Goal: Information Seeking & Learning: Learn about a topic

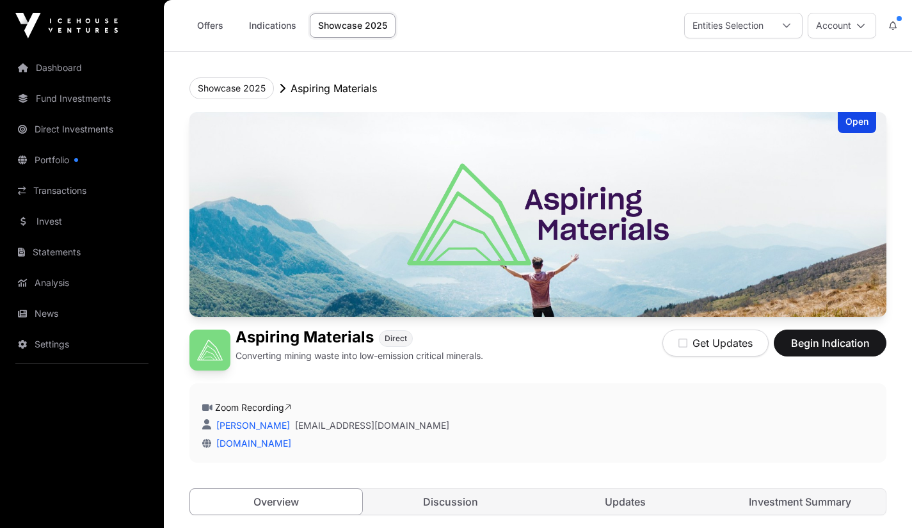
click at [796, 505] on link "Investment Summary" at bounding box center [799, 502] width 172 height 26
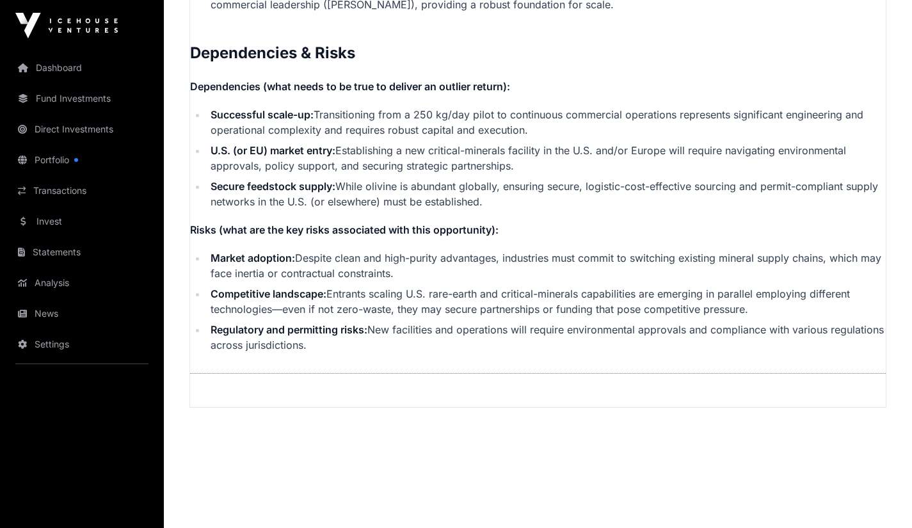
scroll to position [2675, 0]
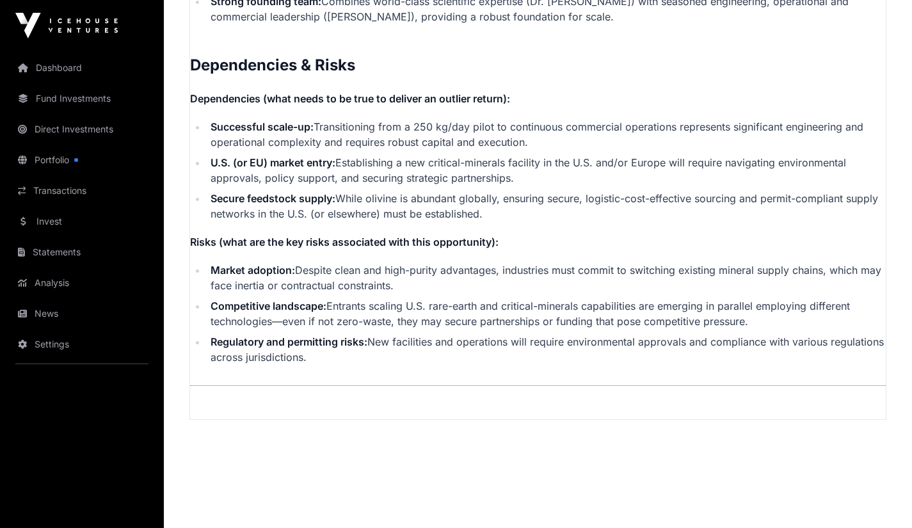
click at [54, 283] on link "Analysis" at bounding box center [81, 283] width 143 height 28
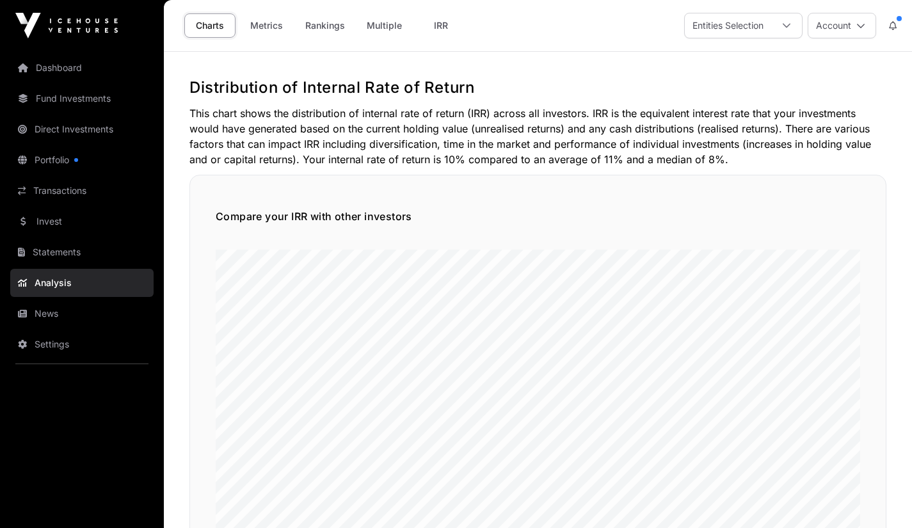
click at [383, 21] on link "Multiple" at bounding box center [384, 25] width 52 height 24
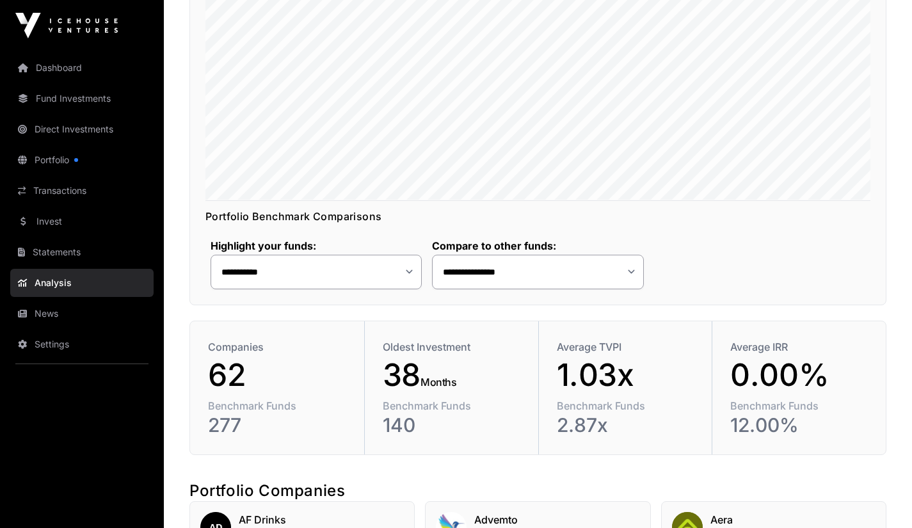
scroll to position [322, 0]
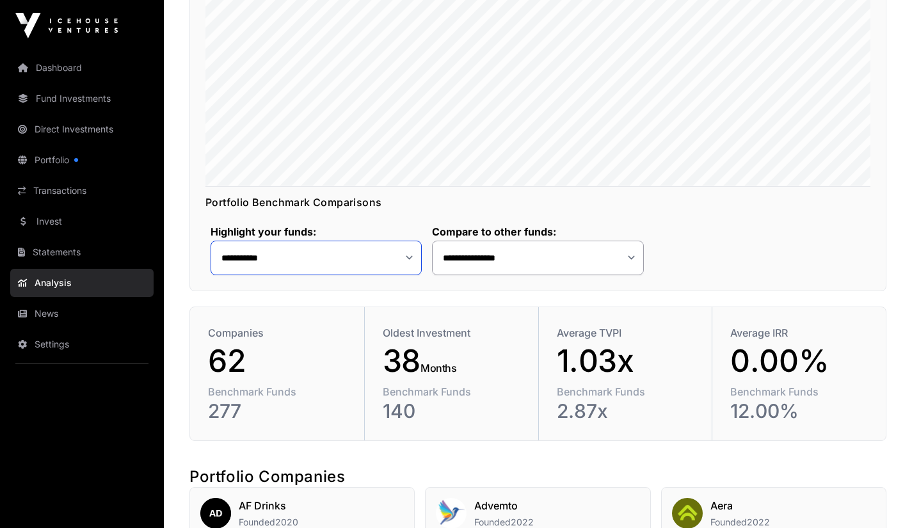
click at [408, 258] on select "**********" at bounding box center [315, 258] width 211 height 35
select select "**"
click at [210, 241] on select "**********" at bounding box center [315, 258] width 211 height 35
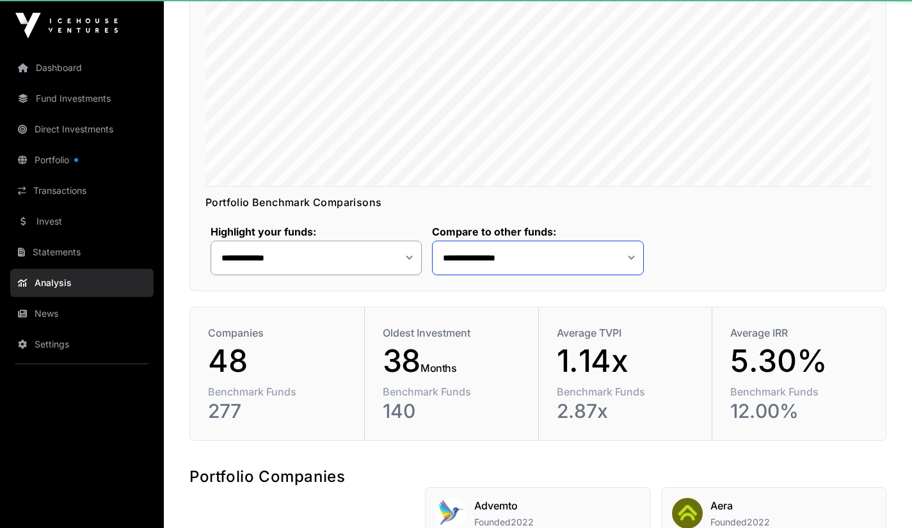
click at [481, 257] on select "**********" at bounding box center [537, 258] width 211 height 35
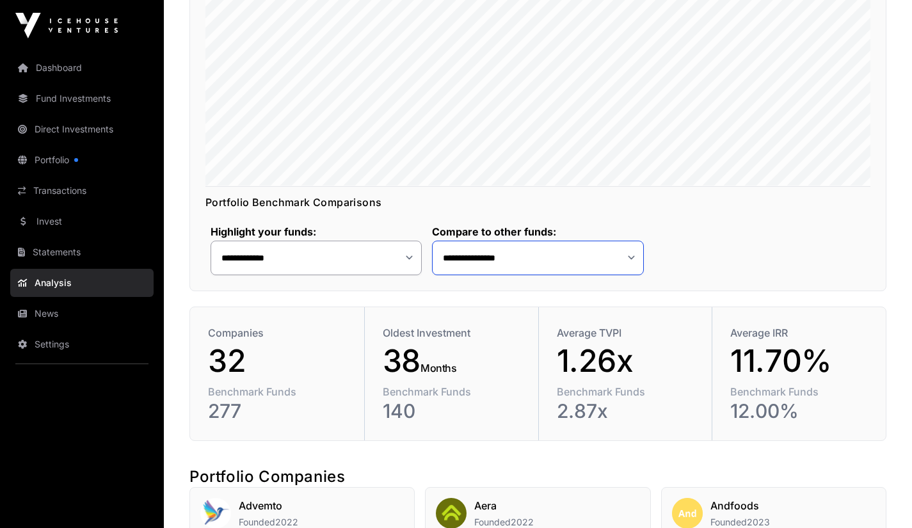
select select "*"
click at [432, 241] on select "**********" at bounding box center [537, 258] width 211 height 35
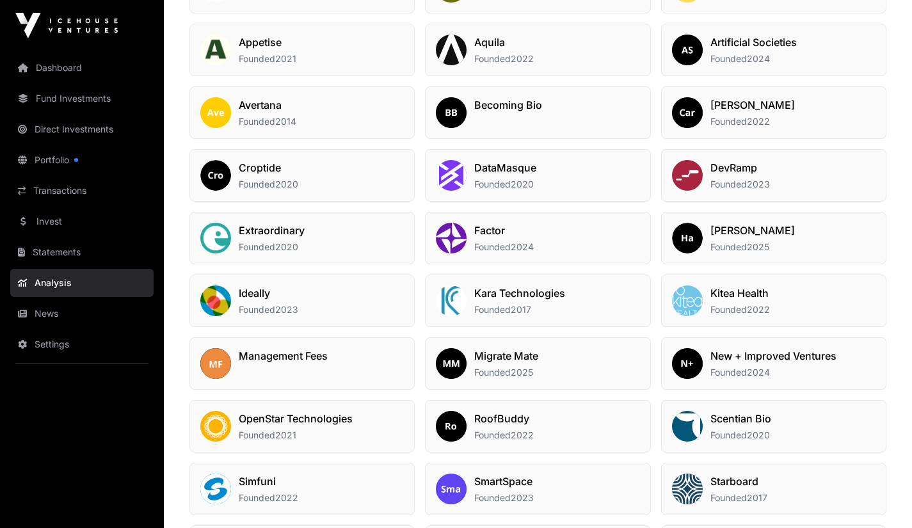
scroll to position [841, 0]
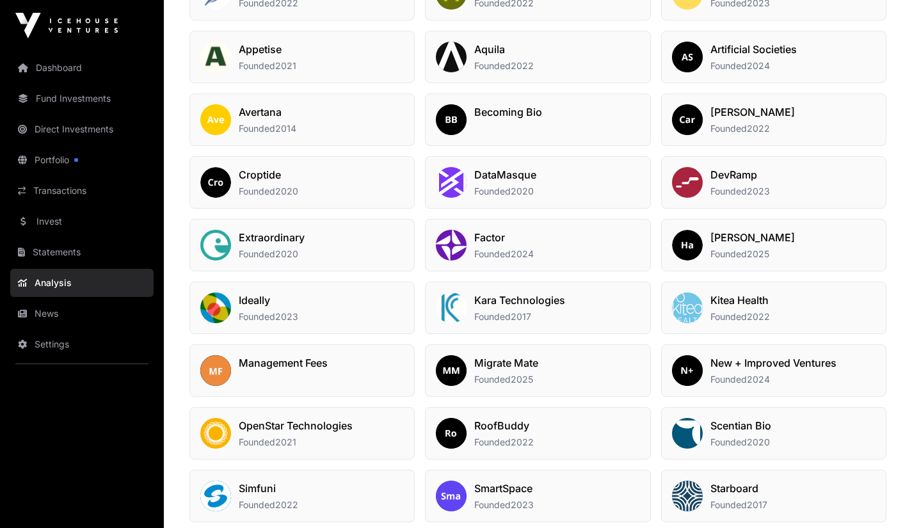
click at [455, 368] on img at bounding box center [451, 370] width 31 height 31
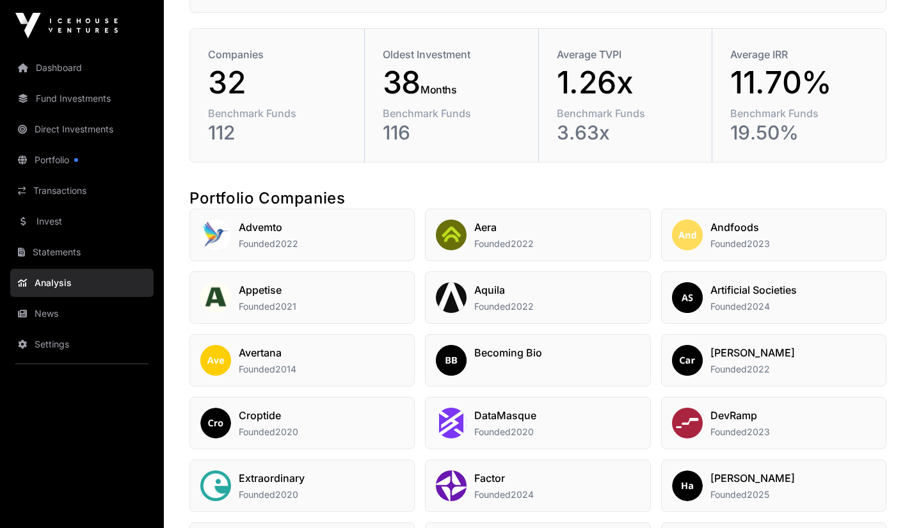
scroll to position [613, 0]
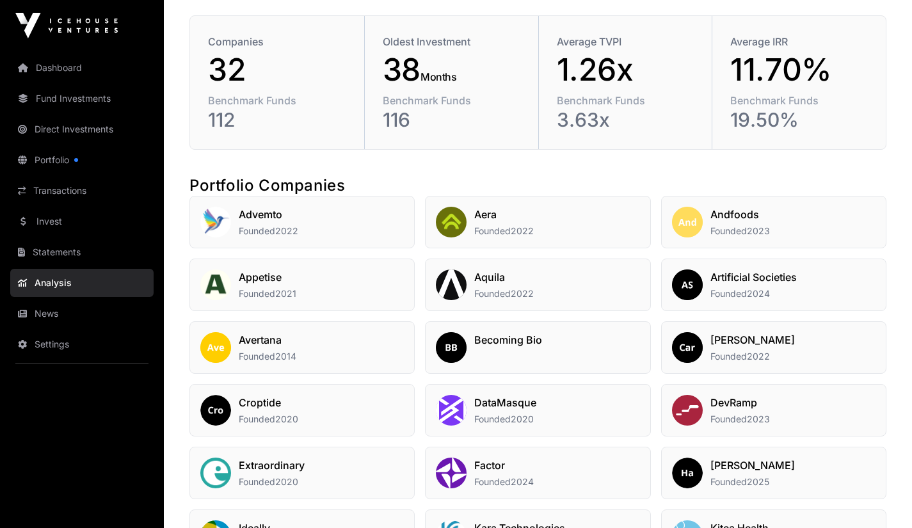
click at [372, 241] on div "Advemto Founded 2022" at bounding box center [301, 222] width 225 height 52
click at [489, 219] on h2 "Aera" at bounding box center [503, 214] width 59 height 15
click at [709, 232] on div "Andfoods Founded 2023" at bounding box center [773, 222] width 225 height 52
click at [536, 413] on div "DataMasque Founded 2020" at bounding box center [537, 410] width 225 height 52
click at [265, 351] on span "Founded" at bounding box center [257, 356] width 36 height 11
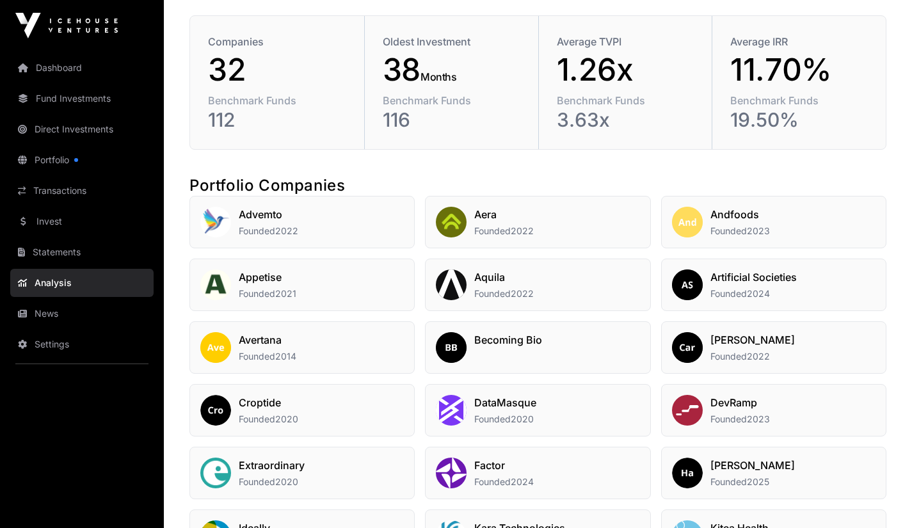
click at [765, 406] on h2 "DevRamp" at bounding box center [739, 402] width 59 height 15
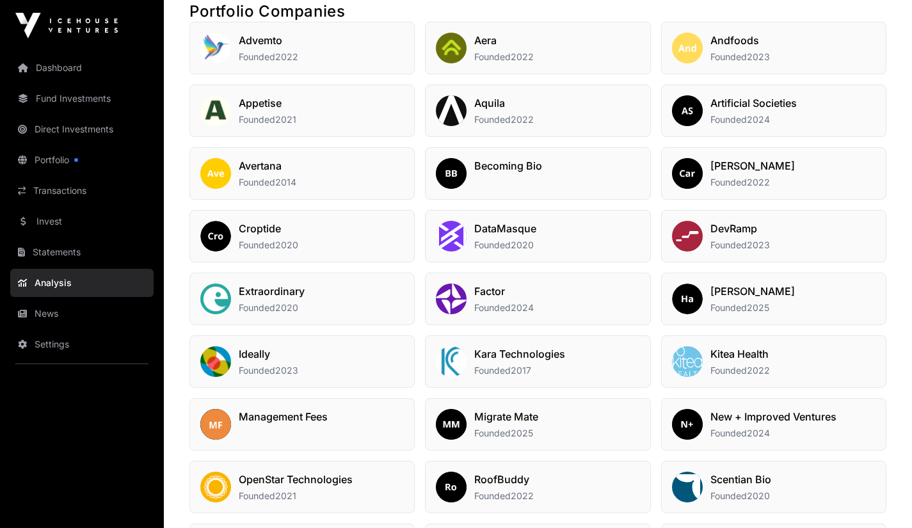
scroll to position [815, 0]
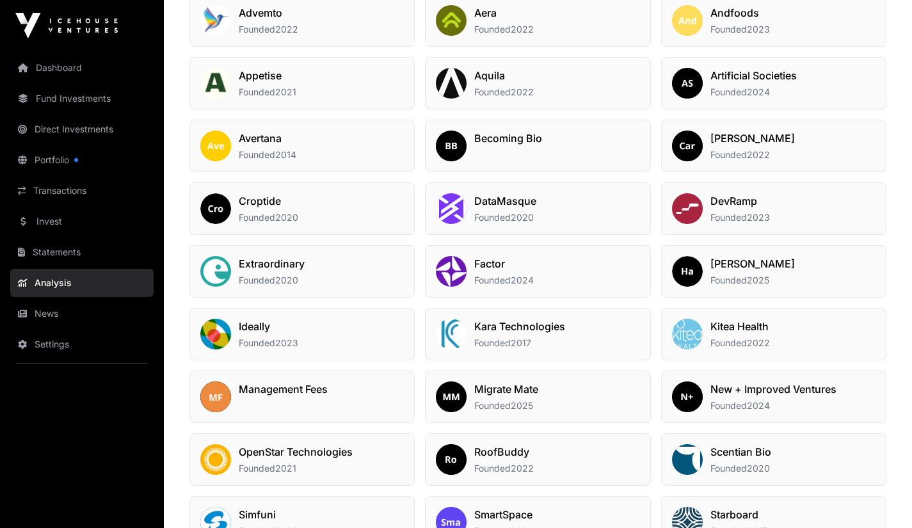
click at [517, 341] on span "2017" at bounding box center [520, 342] width 20 height 11
click at [713, 398] on div "New + Improved Ventures Founded 2024" at bounding box center [773, 396] width 126 height 31
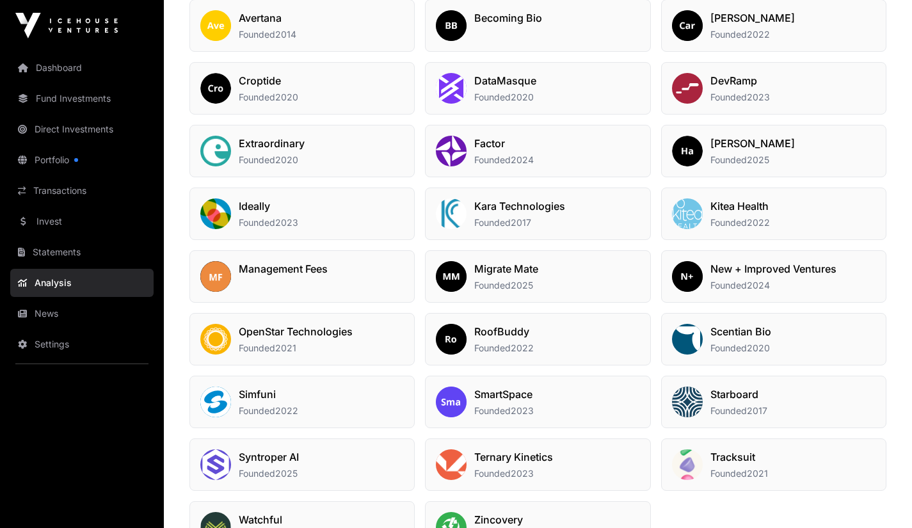
scroll to position [968, 0]
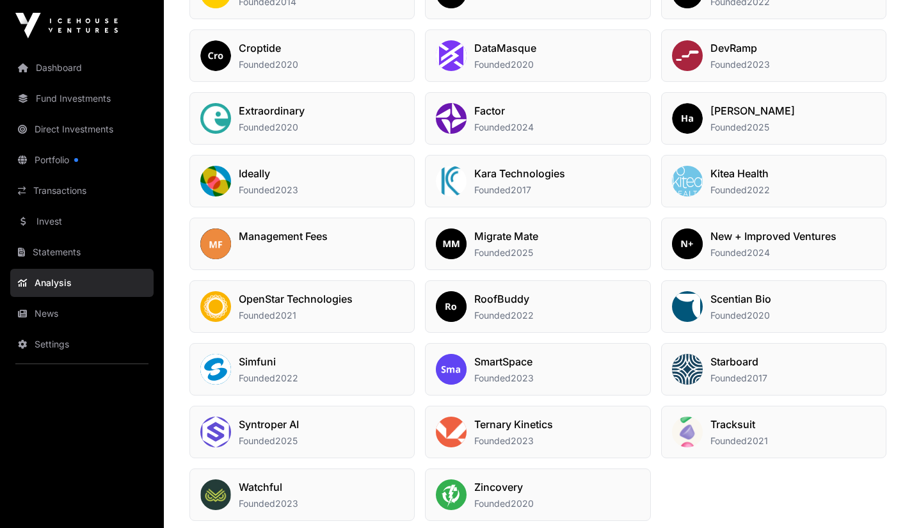
click at [739, 375] on span "Founded" at bounding box center [728, 377] width 36 height 11
click at [281, 116] on h2 "Extraordinary" at bounding box center [272, 110] width 66 height 15
click at [300, 302] on h2 "OpenStar Technologies" at bounding box center [296, 298] width 114 height 15
click at [497, 304] on h2 "RoofBuddy" at bounding box center [503, 298] width 59 height 15
click at [250, 168] on h2 "Ideally" at bounding box center [268, 173] width 59 height 15
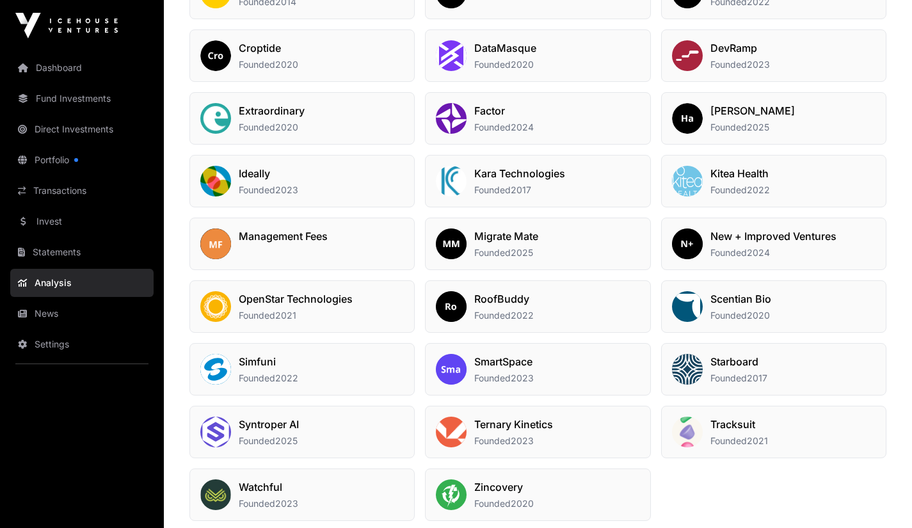
click at [736, 437] on span "Founded" at bounding box center [728, 440] width 36 height 11
click at [258, 374] on span "Founded" at bounding box center [257, 377] width 36 height 11
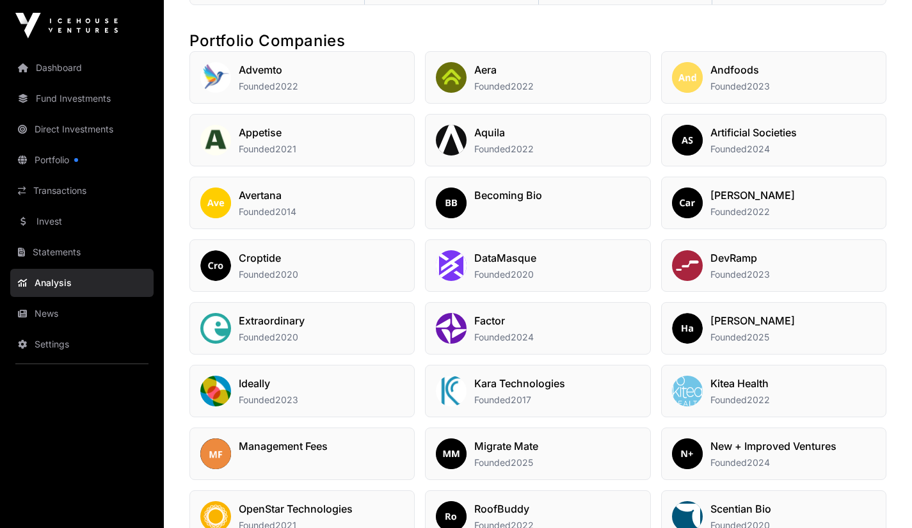
scroll to position [747, 0]
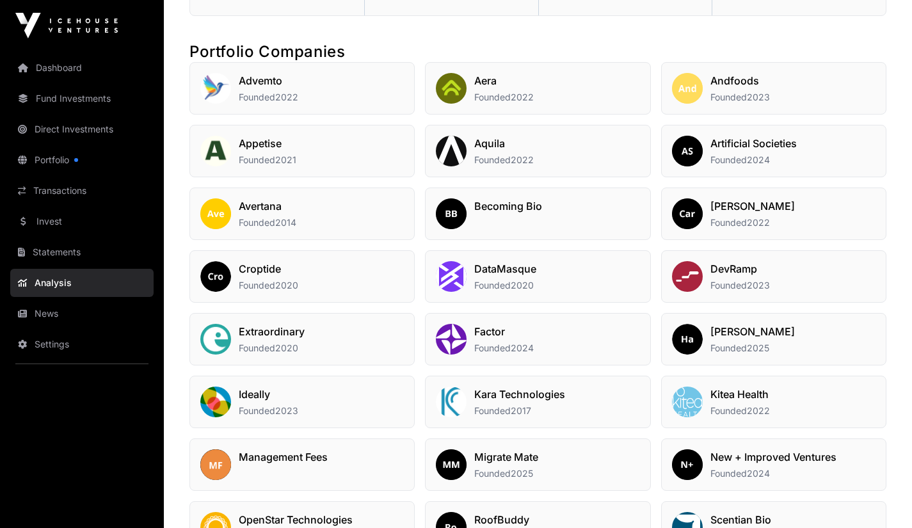
click at [276, 274] on h2 "Croptide" at bounding box center [268, 268] width 59 height 15
click at [456, 216] on img at bounding box center [451, 213] width 31 height 31
click at [693, 400] on img at bounding box center [687, 401] width 31 height 31
click at [491, 461] on h2 "Migrate Mate" at bounding box center [506, 456] width 64 height 15
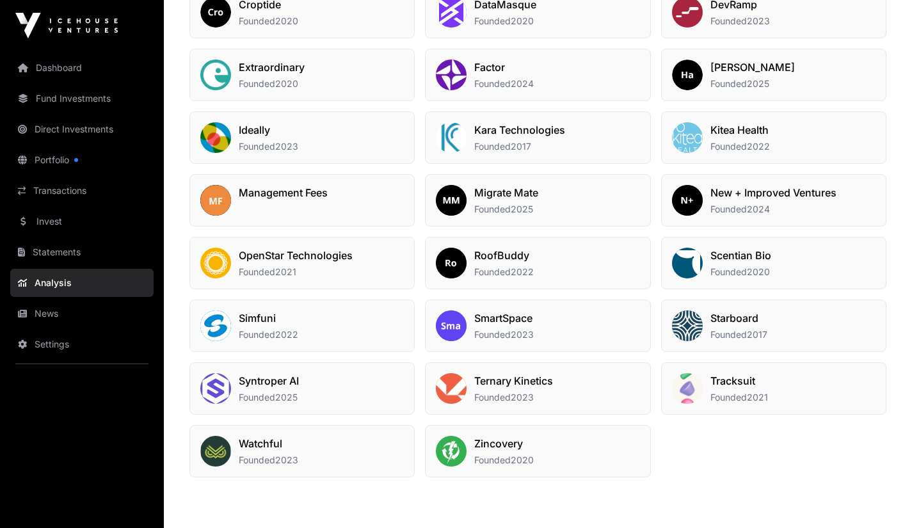
scroll to position [1068, 0]
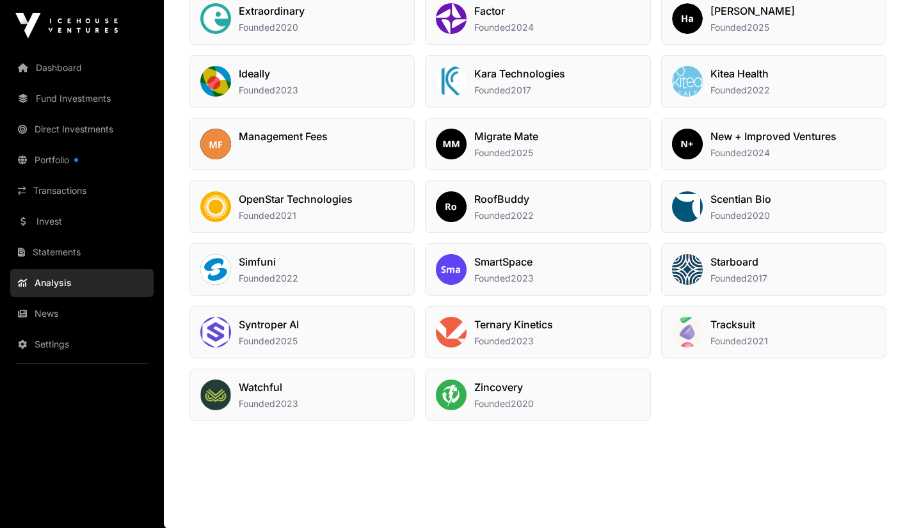
click at [276, 325] on h2 "Syntroper AI" at bounding box center [269, 324] width 60 height 15
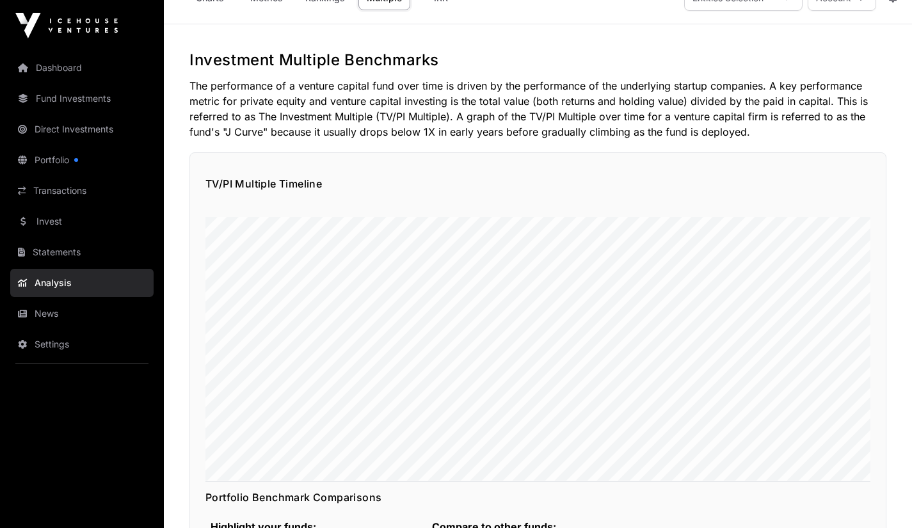
scroll to position [0, 0]
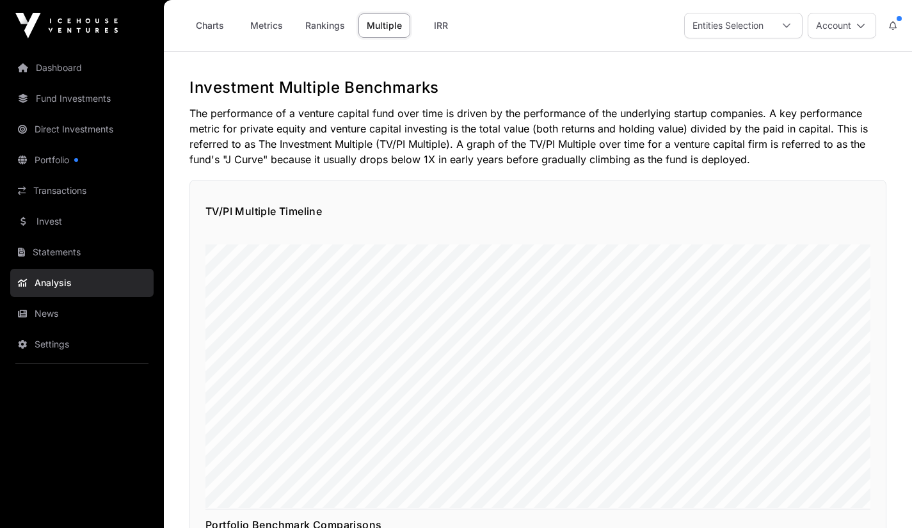
click at [48, 225] on link "Invest" at bounding box center [81, 221] width 143 height 28
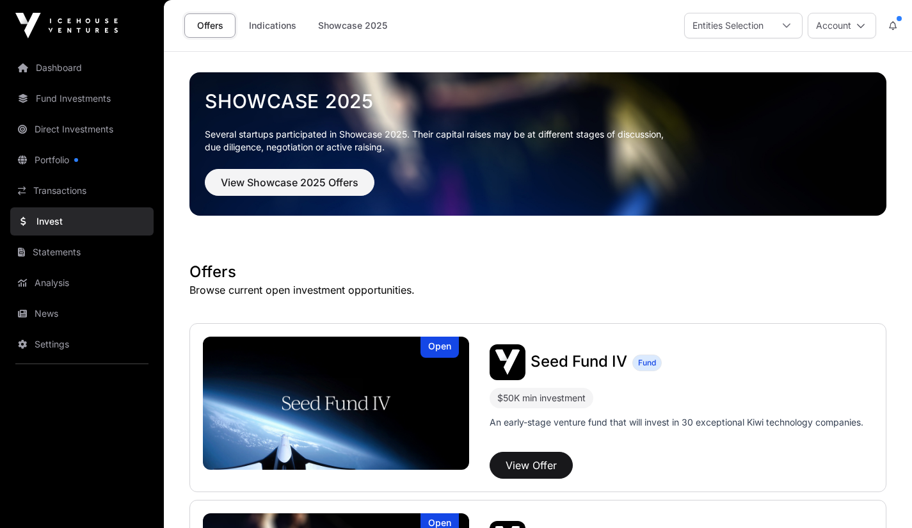
click at [53, 164] on link "Portfolio" at bounding box center [81, 160] width 143 height 28
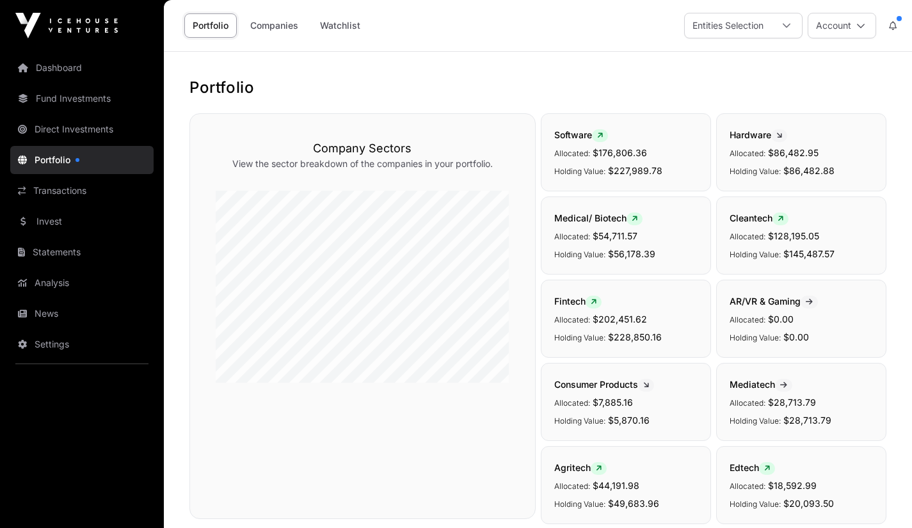
click at [276, 31] on link "Companies" at bounding box center [274, 25] width 65 height 24
click at [277, 27] on link "Companies" at bounding box center [274, 25] width 65 height 24
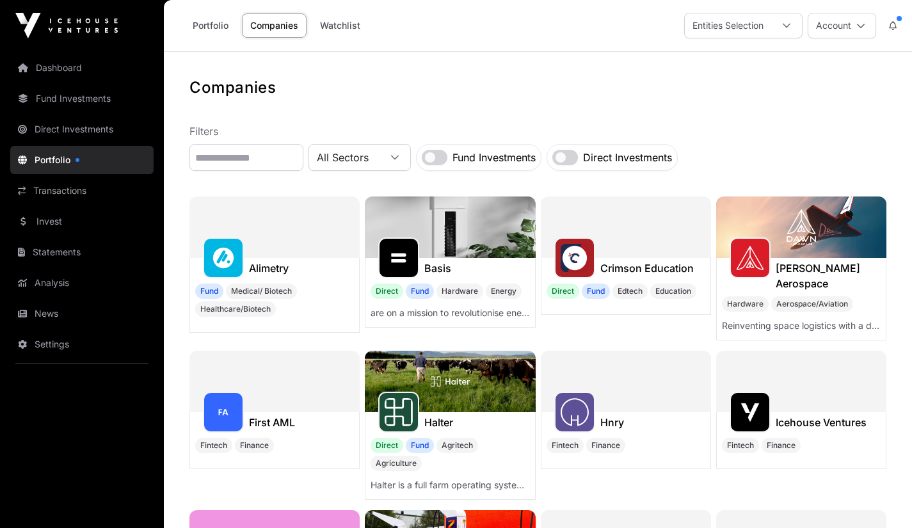
click at [283, 27] on link "Companies" at bounding box center [274, 25] width 65 height 24
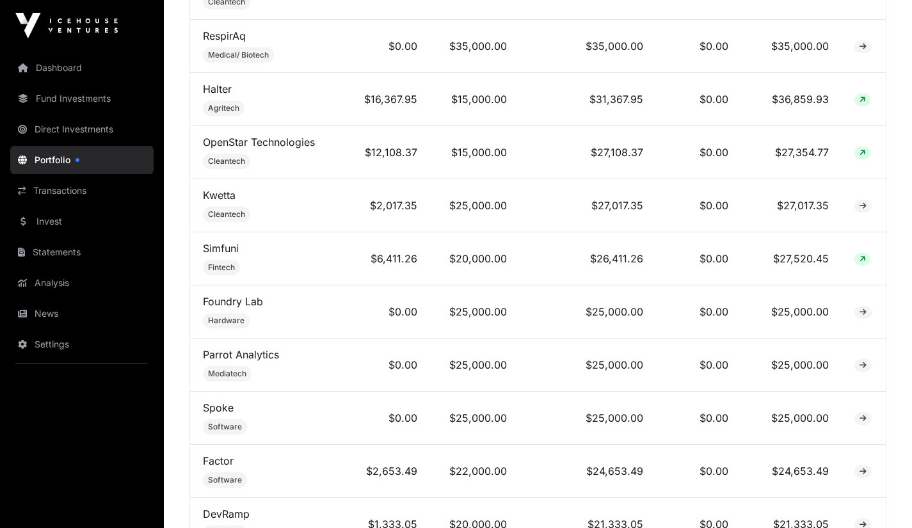
scroll to position [833, 0]
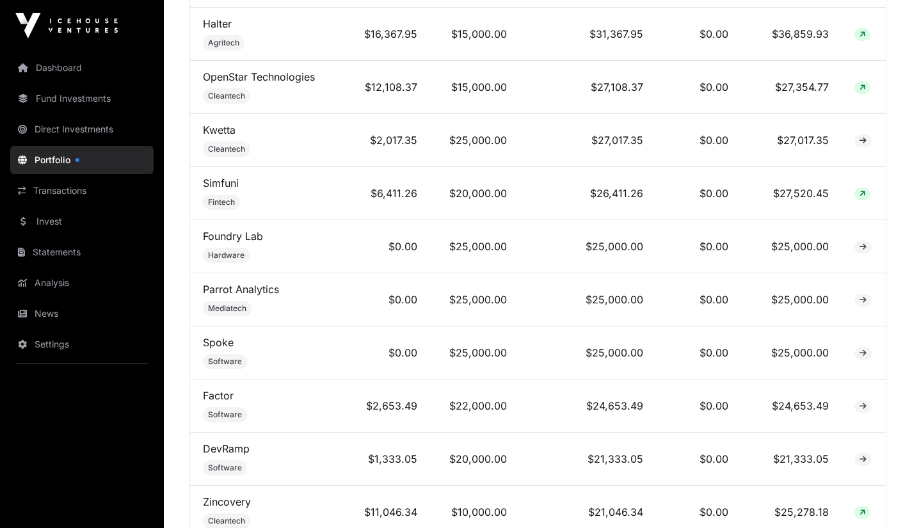
click at [232, 347] on link "Spoke" at bounding box center [218, 342] width 31 height 13
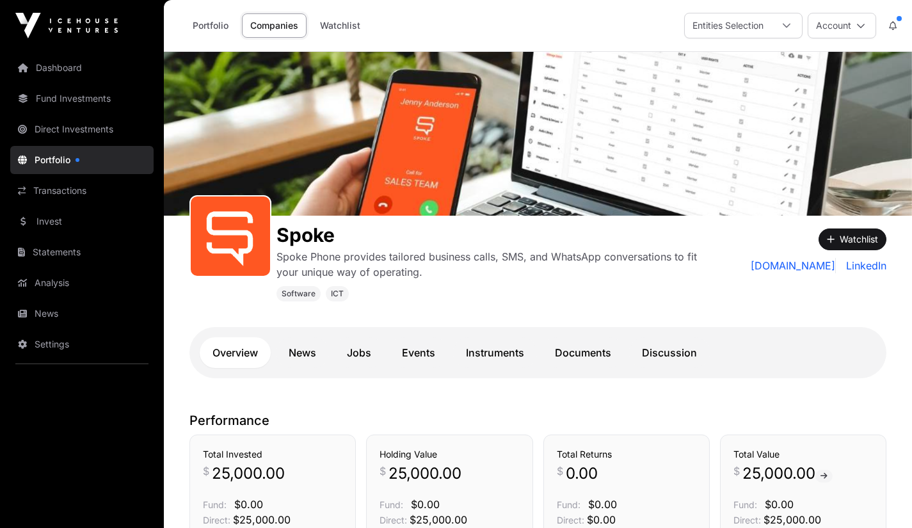
click at [232, 347] on link "Overview" at bounding box center [235, 352] width 71 height 31
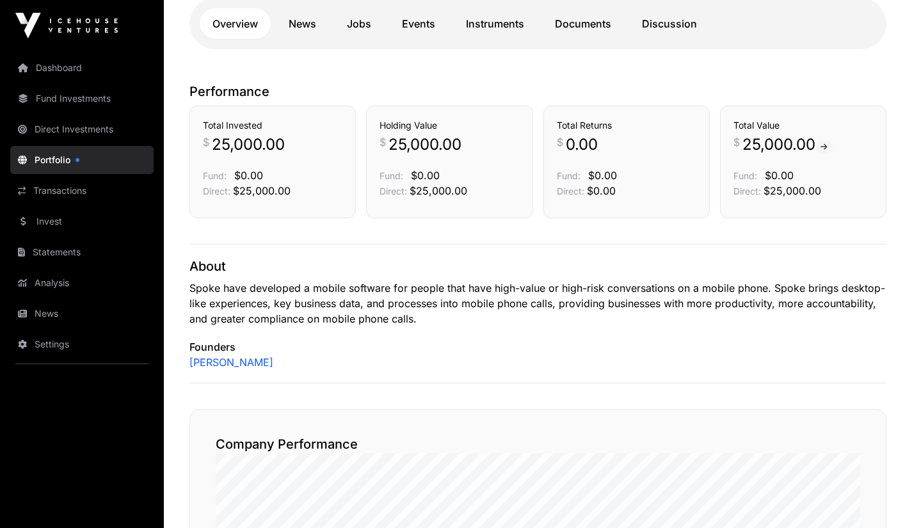
scroll to position [320, 0]
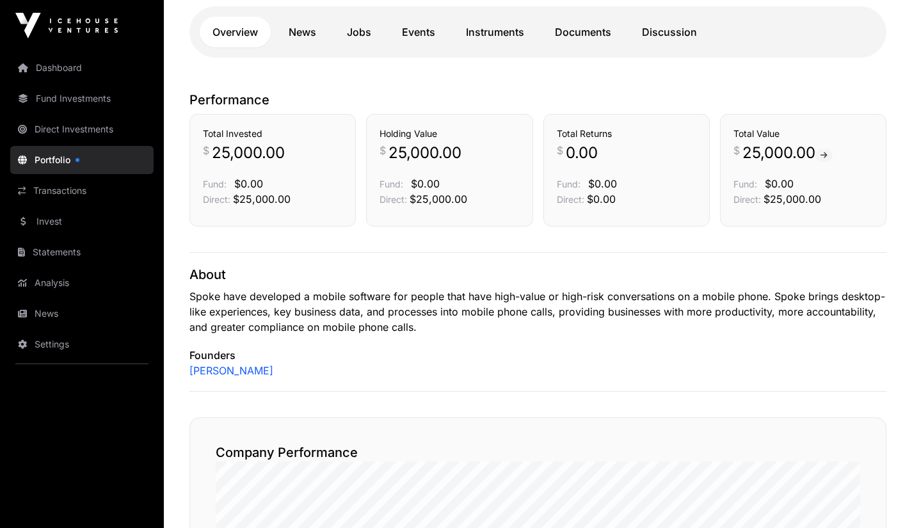
click at [107, 171] on link "Portfolio" at bounding box center [81, 160] width 143 height 28
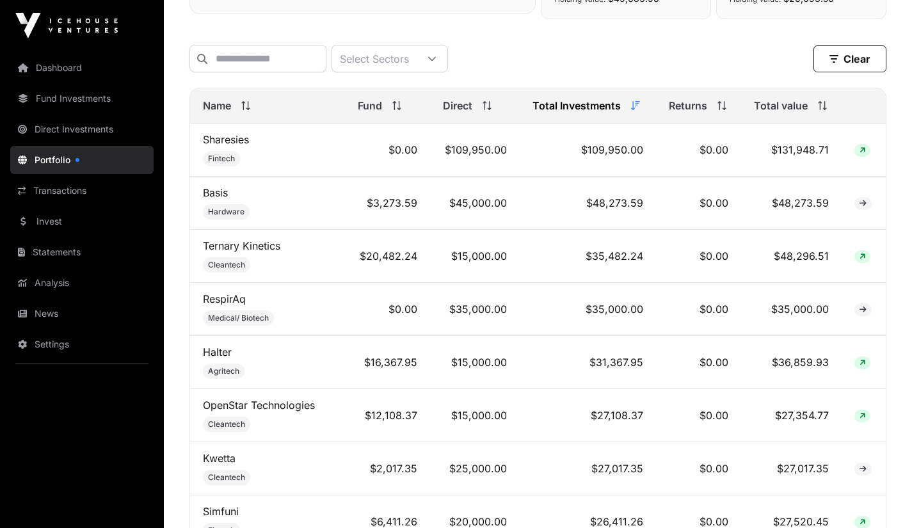
scroll to position [455, 0]
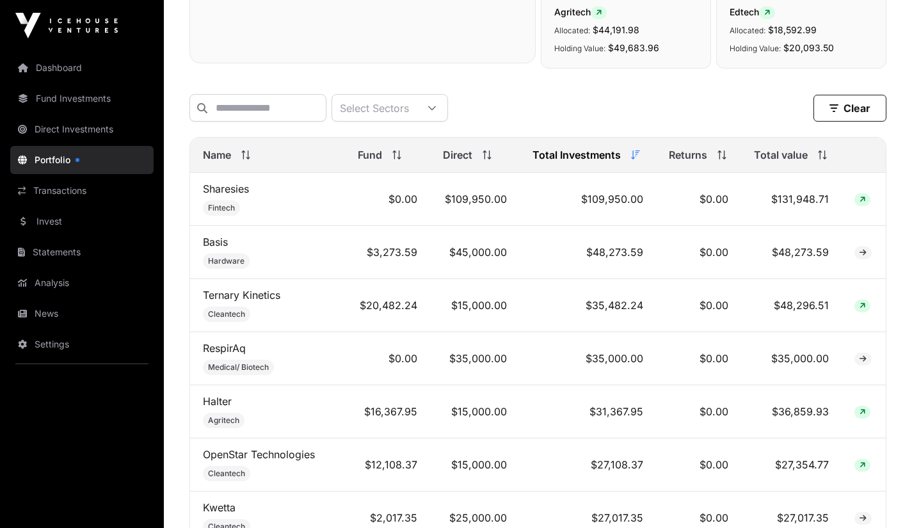
click at [471, 161] on span "Direct" at bounding box center [457, 154] width 29 height 15
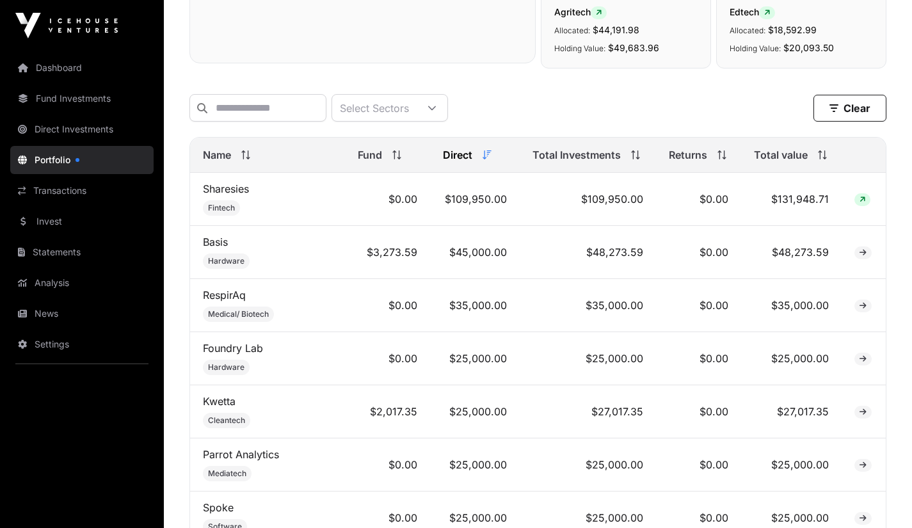
click at [239, 354] on link "Foundry Lab" at bounding box center [233, 348] width 60 height 13
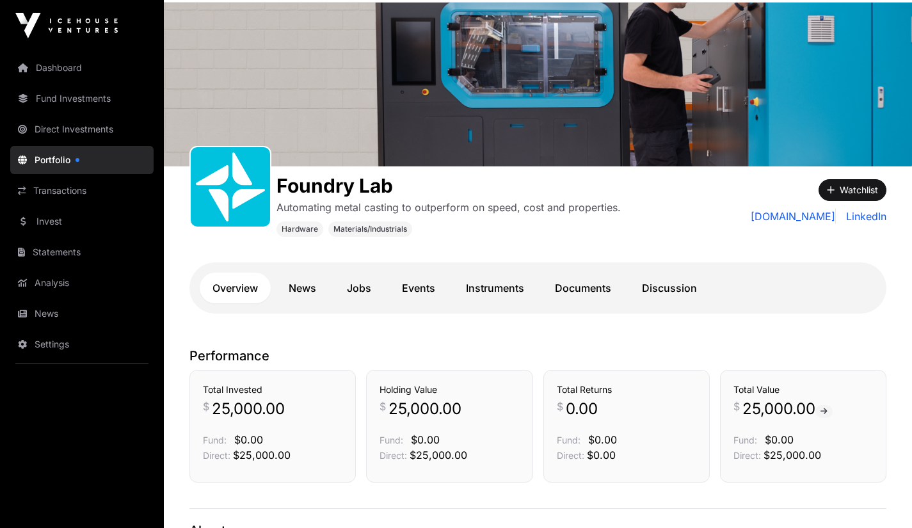
scroll to position [36, 0]
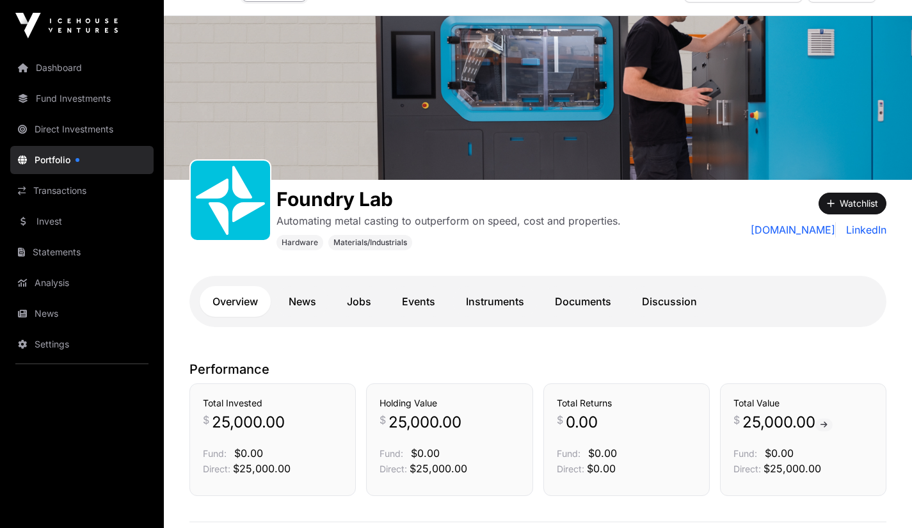
click at [43, 224] on link "Invest" at bounding box center [81, 221] width 143 height 28
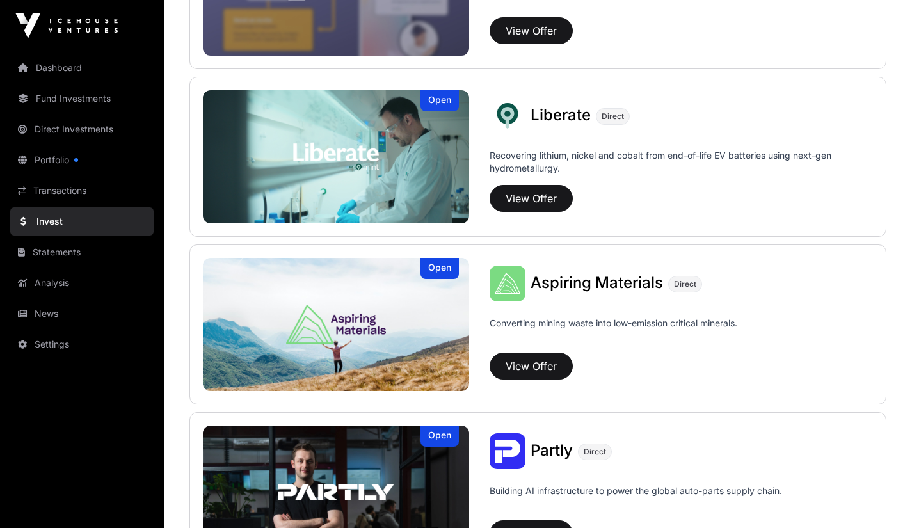
scroll to position [940, 0]
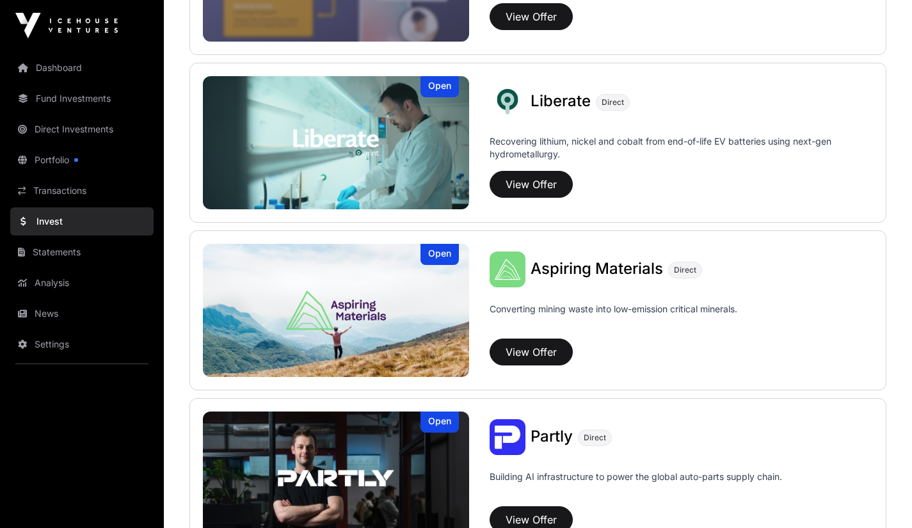
click at [386, 344] on img at bounding box center [336, 310] width 266 height 133
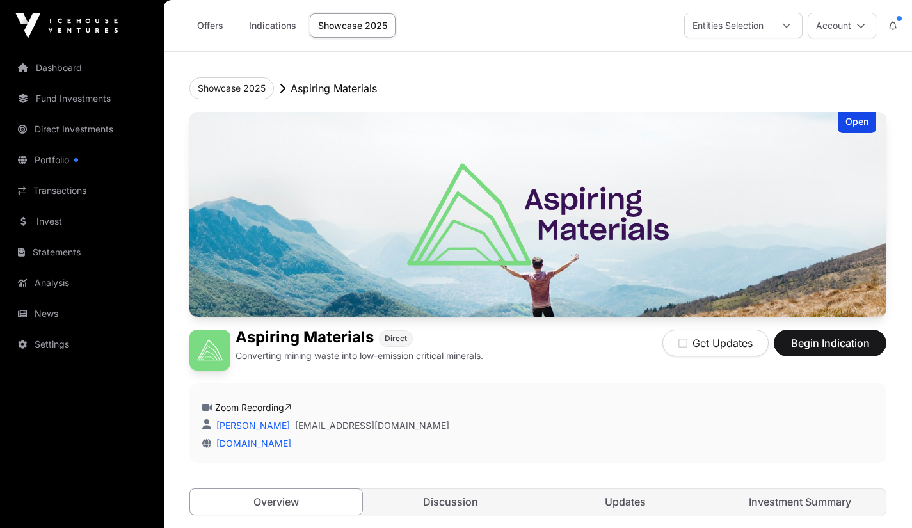
click at [265, 409] on link "Zoom Recording" at bounding box center [253, 407] width 76 height 11
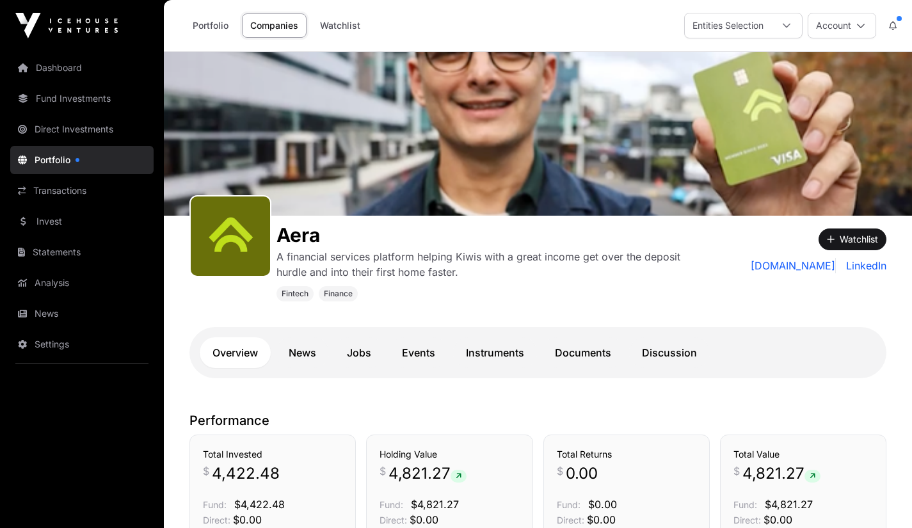
click at [219, 28] on link "Portfolio" at bounding box center [210, 25] width 52 height 24
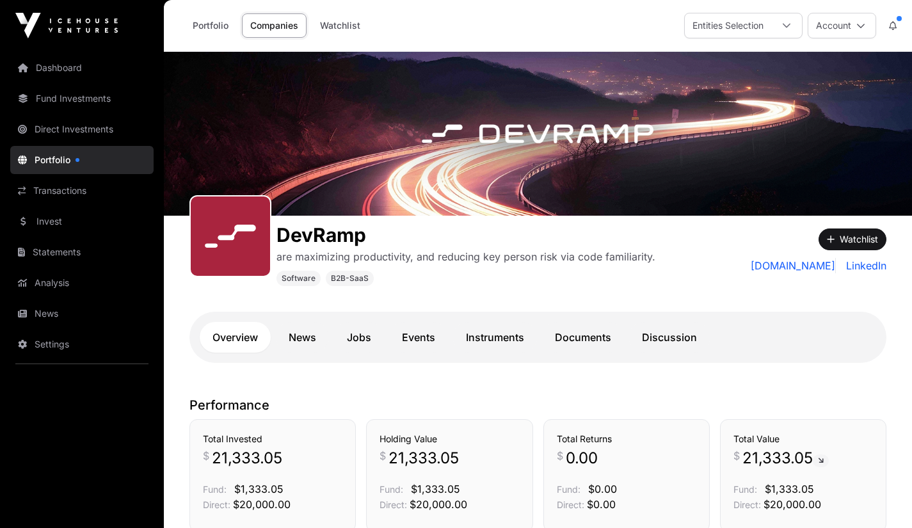
click at [595, 335] on link "Documents" at bounding box center [583, 337] width 82 height 31
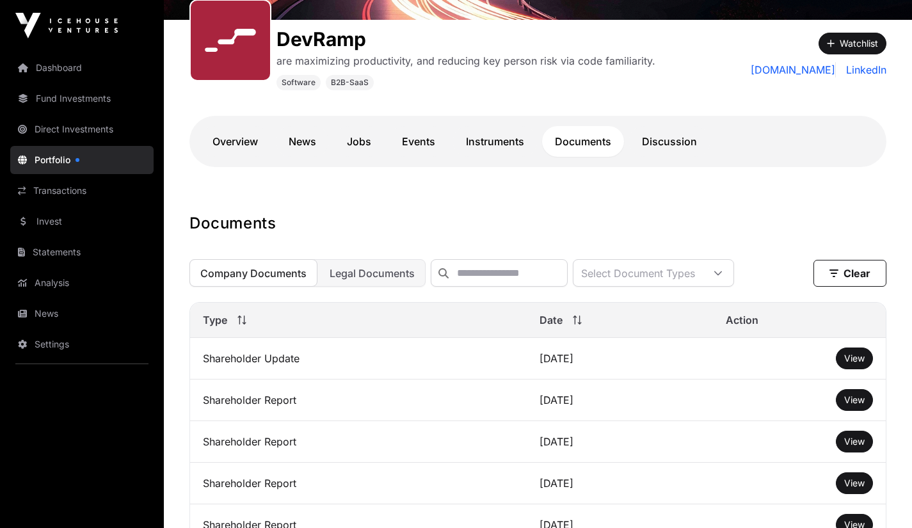
scroll to position [197, 0]
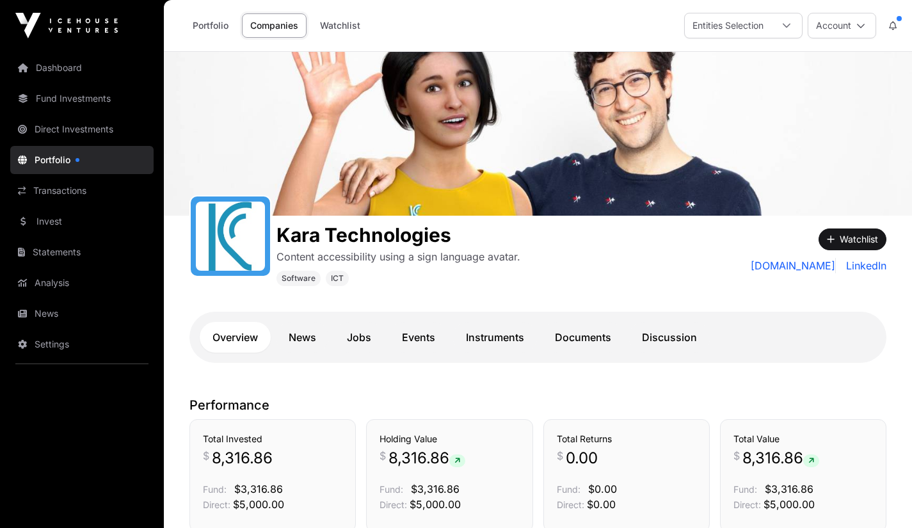
click at [460, 460] on icon at bounding box center [457, 461] width 6 height 8
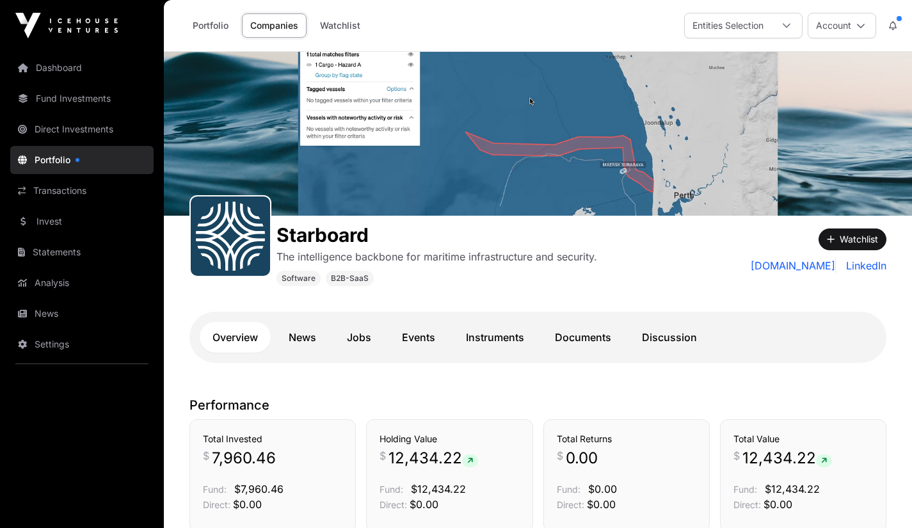
click at [486, 26] on div "Portfolio Companies Watchlist Entities Selection Account" at bounding box center [537, 25] width 732 height 51
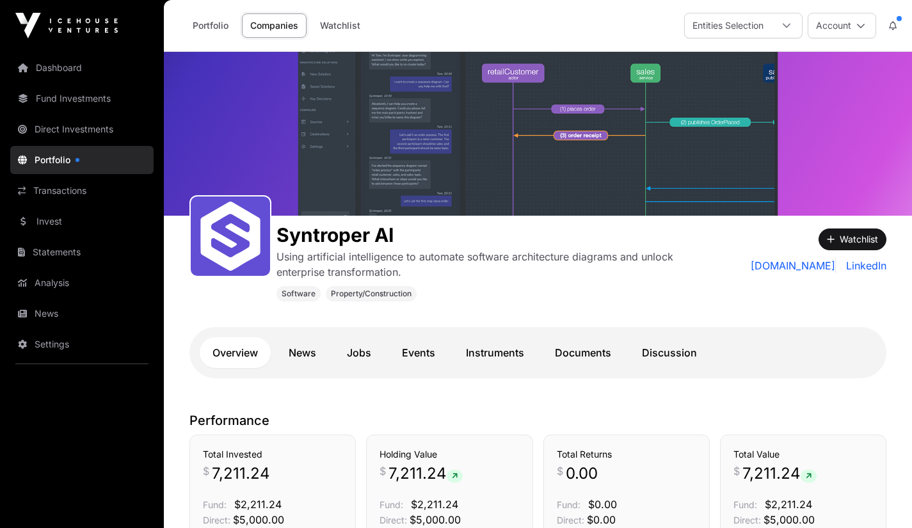
click at [276, 325] on div "Syntroper AI Using artificial intelligence to automate software architecture di…" at bounding box center [538, 307] width 748 height 183
click at [668, 368] on div "Overview News Jobs Events Instruments Documents Discussion" at bounding box center [537, 352] width 697 height 51
